Goal: Task Accomplishment & Management: Use online tool/utility

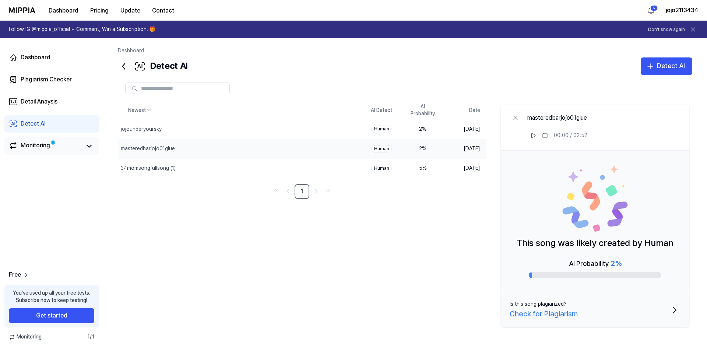
click at [63, 147] on link "Monitoring" at bounding box center [45, 146] width 72 height 10
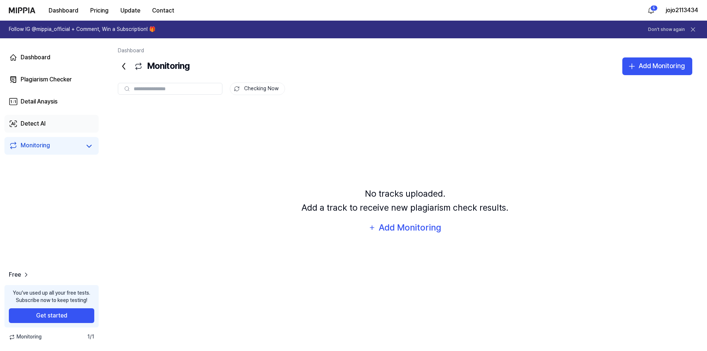
click at [57, 128] on link "Detect AI" at bounding box center [51, 124] width 94 height 18
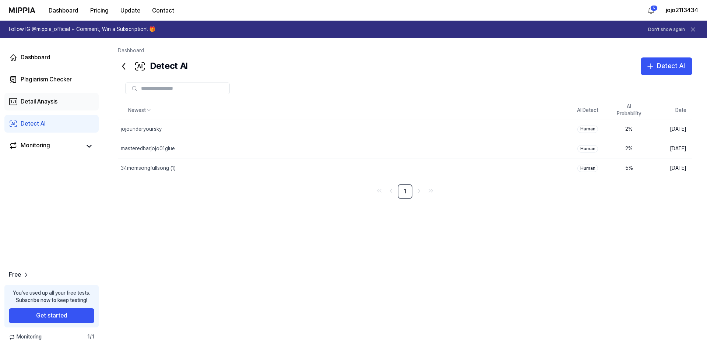
click at [72, 103] on link "Detail Anaysis" at bounding box center [51, 102] width 94 height 18
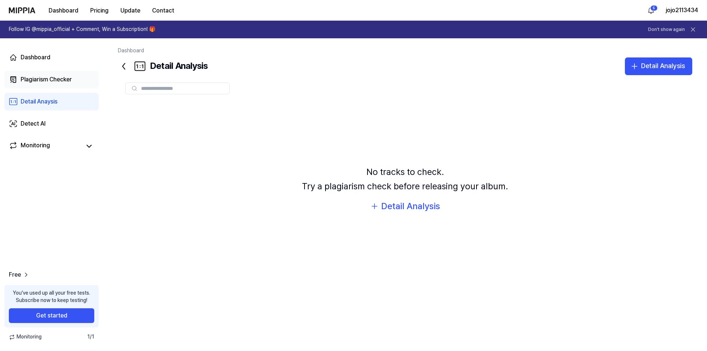
click at [47, 76] on div "Plagiarism Checker" at bounding box center [46, 79] width 51 height 9
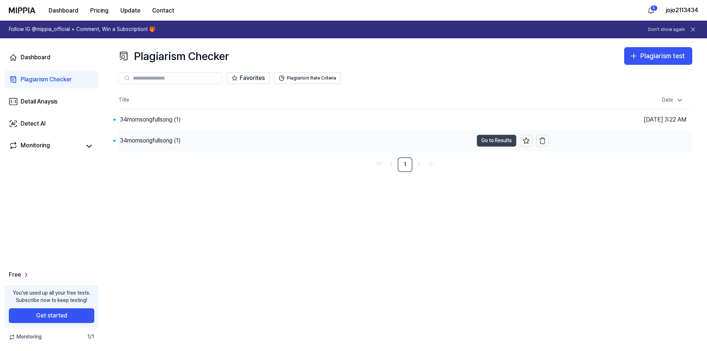
click at [500, 142] on button "Go to Results" at bounding box center [496, 141] width 39 height 12
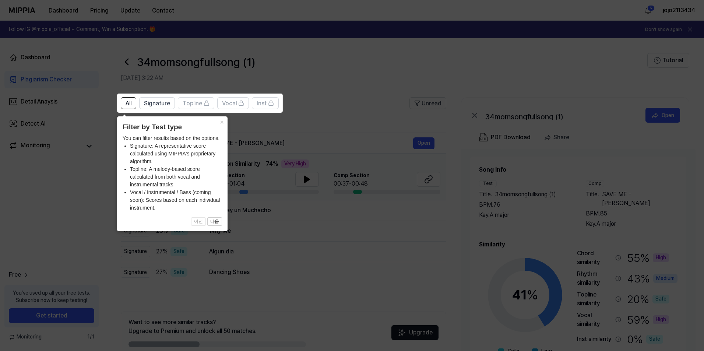
click at [371, 131] on icon at bounding box center [353, 175] width 707 height 351
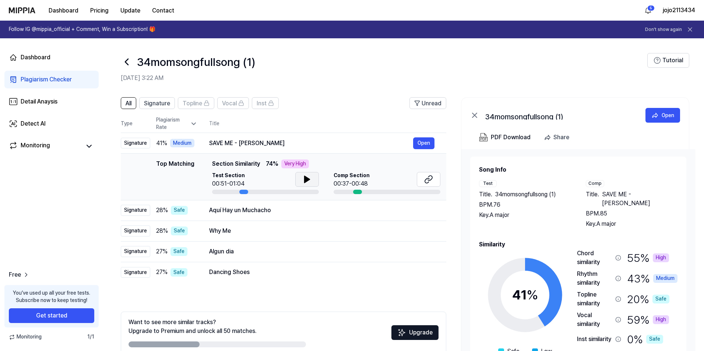
click at [306, 178] on icon at bounding box center [306, 179] width 5 height 7
click at [423, 180] on button at bounding box center [429, 179] width 24 height 15
click at [427, 180] on icon at bounding box center [428, 179] width 9 height 9
click at [427, 142] on button "Open" at bounding box center [423, 143] width 21 height 12
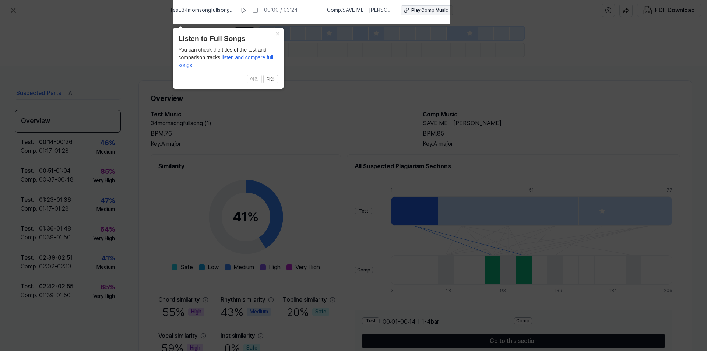
click at [415, 13] on div "Play Comp Music" at bounding box center [429, 10] width 37 height 6
click at [339, 129] on icon at bounding box center [353, 173] width 707 height 354
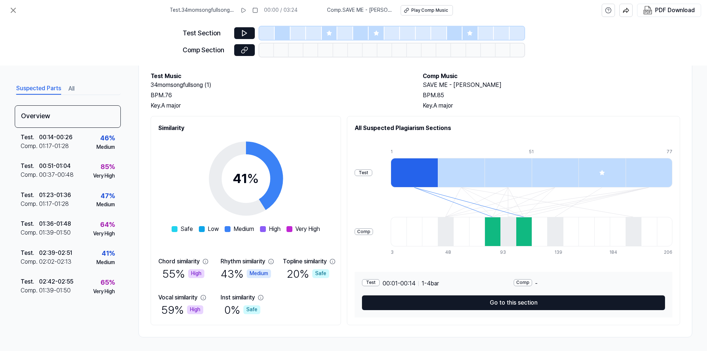
scroll to position [39, 0]
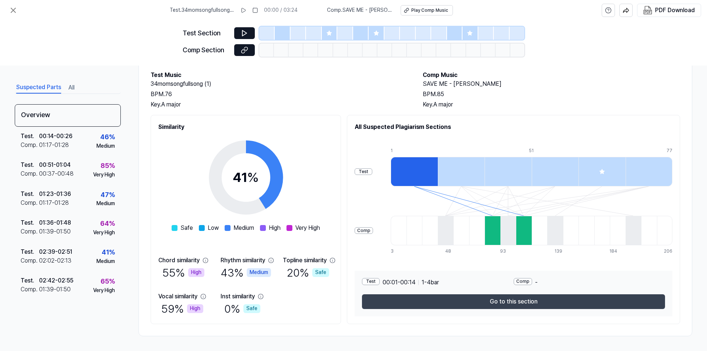
click at [511, 304] on button "Go to this section" at bounding box center [513, 301] width 303 height 15
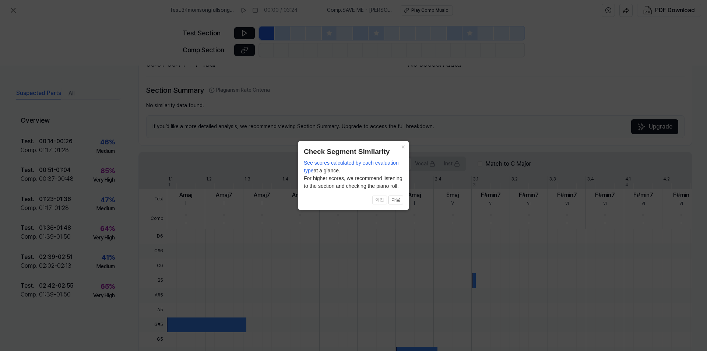
scroll to position [139, 0]
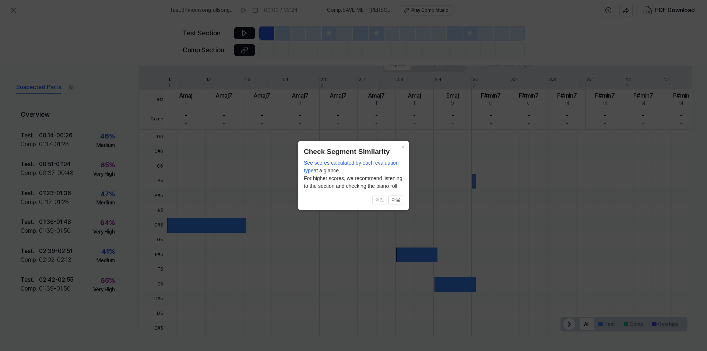
click at [312, 225] on icon at bounding box center [353, 175] width 707 height 351
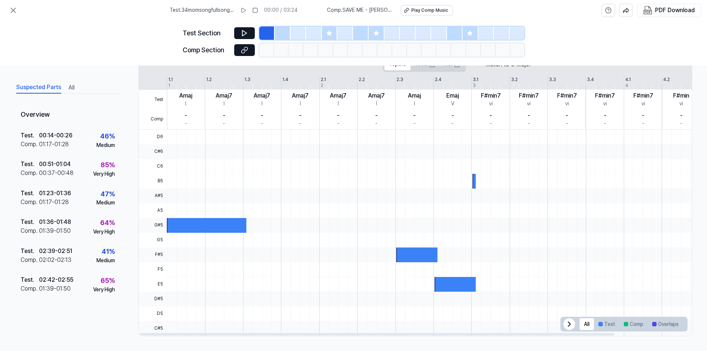
drag, startPoint x: 213, startPoint y: 220, endPoint x: 213, endPoint y: 229, distance: 9.6
click at [213, 223] on div at bounding box center [206, 225] width 79 height 15
click at [213, 229] on div at bounding box center [206, 225] width 79 height 15
click at [242, 34] on icon at bounding box center [244, 32] width 7 height 7
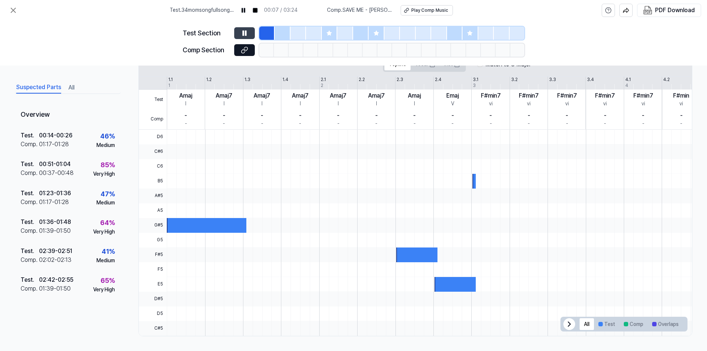
click at [248, 28] on button at bounding box center [244, 33] width 21 height 12
click at [243, 52] on icon at bounding box center [244, 49] width 7 height 7
click at [8, 5] on button at bounding box center [13, 10] width 15 height 15
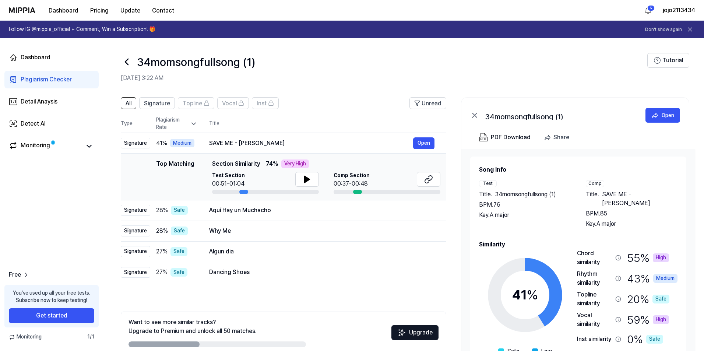
click at [135, 63] on div "34momsongfullsong (1)" at bounding box center [384, 62] width 526 height 18
click at [125, 63] on icon at bounding box center [127, 62] width 12 height 12
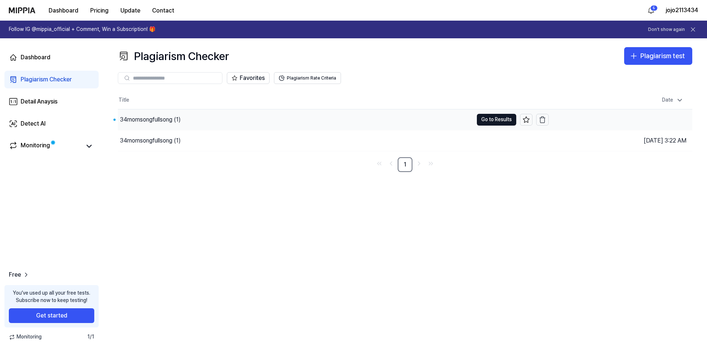
click at [145, 123] on div "34momsongfullsong (1)" at bounding box center [150, 119] width 61 height 9
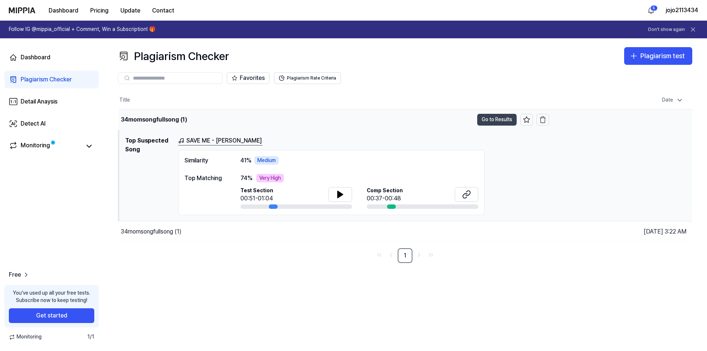
click at [484, 120] on button "Go to Results" at bounding box center [496, 120] width 39 height 12
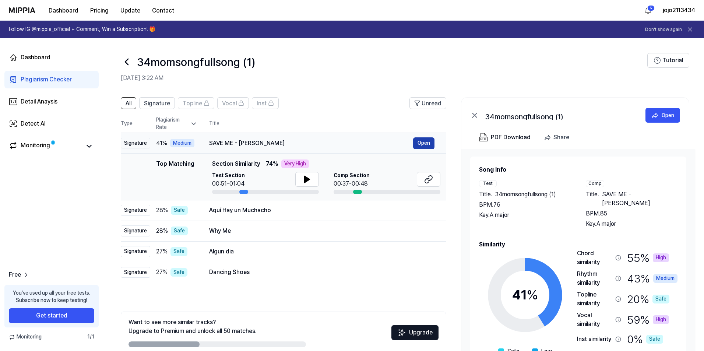
click at [421, 144] on button "Open" at bounding box center [423, 143] width 21 height 12
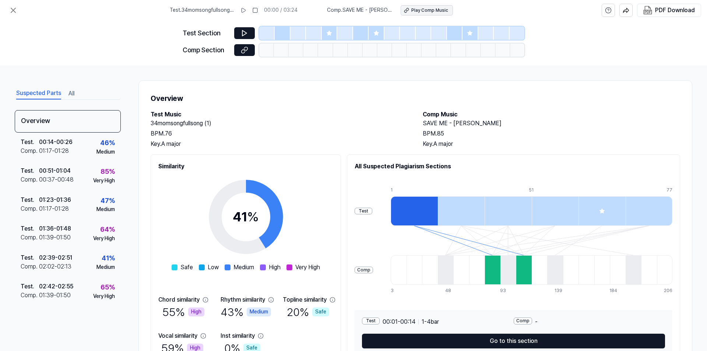
click at [413, 12] on div "Play Comp Music" at bounding box center [429, 10] width 37 height 6
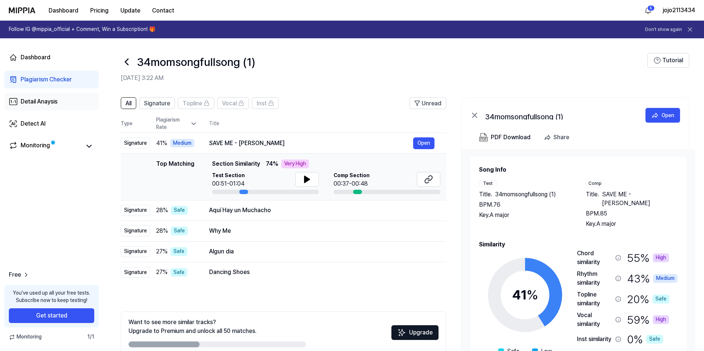
click at [39, 102] on div "Detail Anaysis" at bounding box center [39, 101] width 37 height 9
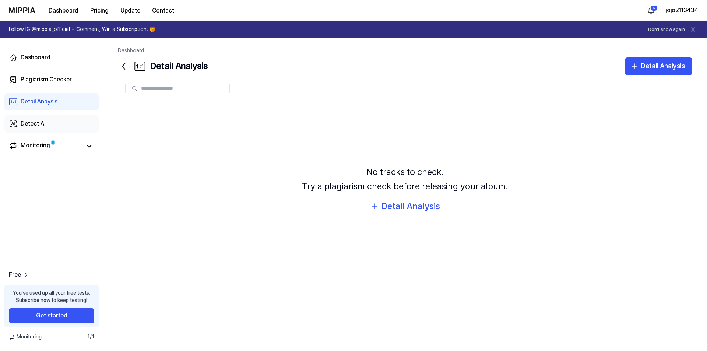
click at [43, 124] on div "Detect AI" at bounding box center [33, 123] width 25 height 9
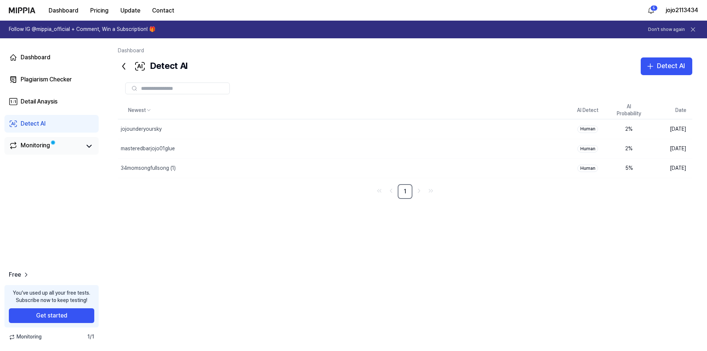
click at [43, 142] on div "Monitoring" at bounding box center [35, 146] width 29 height 10
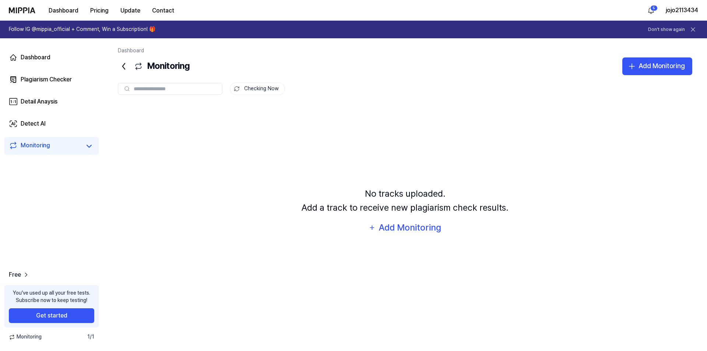
drag, startPoint x: 96, startPoint y: 147, endPoint x: 90, endPoint y: 147, distance: 6.3
click at [95, 147] on div "Monitoring" at bounding box center [51, 146] width 94 height 18
click at [90, 147] on icon at bounding box center [89, 146] width 9 height 9
click at [59, 83] on div "Plagiarism Checker" at bounding box center [46, 79] width 51 height 9
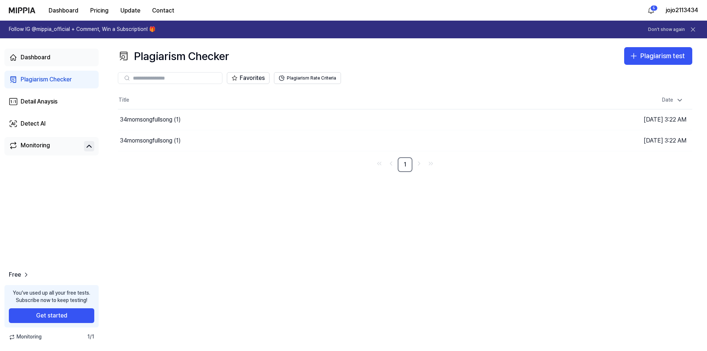
click at [48, 54] on div "Dashboard" at bounding box center [36, 57] width 30 height 9
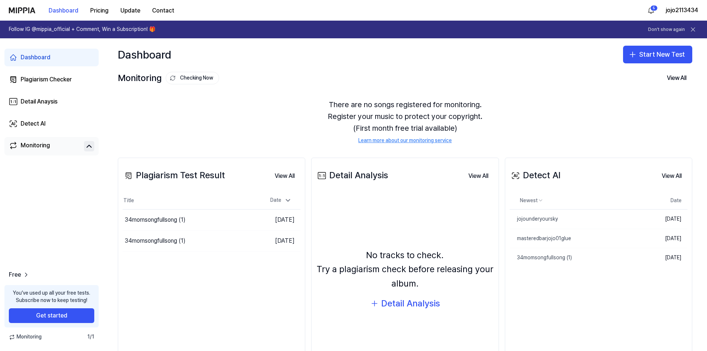
click at [48, 54] on div "Dashboard" at bounding box center [36, 57] width 30 height 9
